Goal: Go to known website: Go to known website

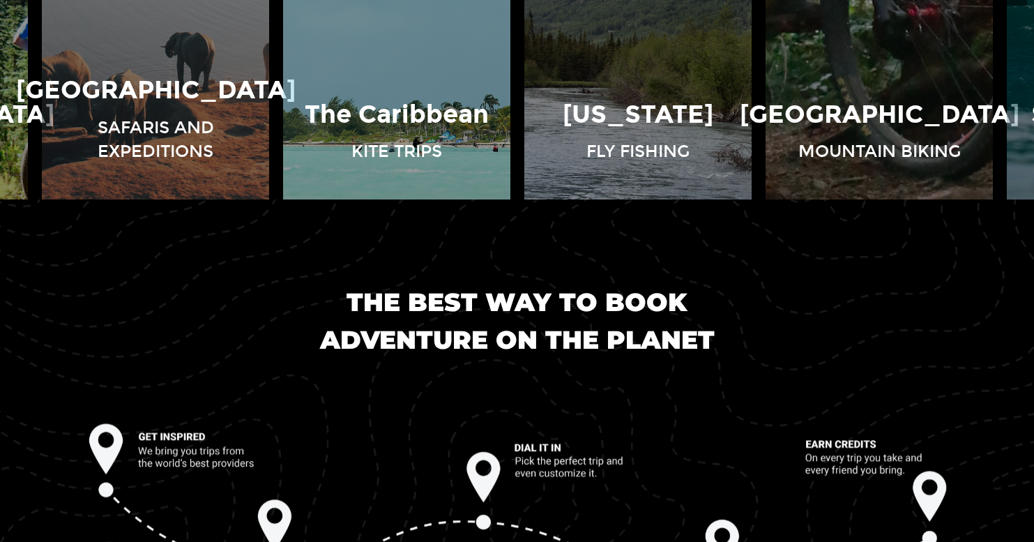
scroll to position [801, 0]
